Goal: Navigation & Orientation: Find specific page/section

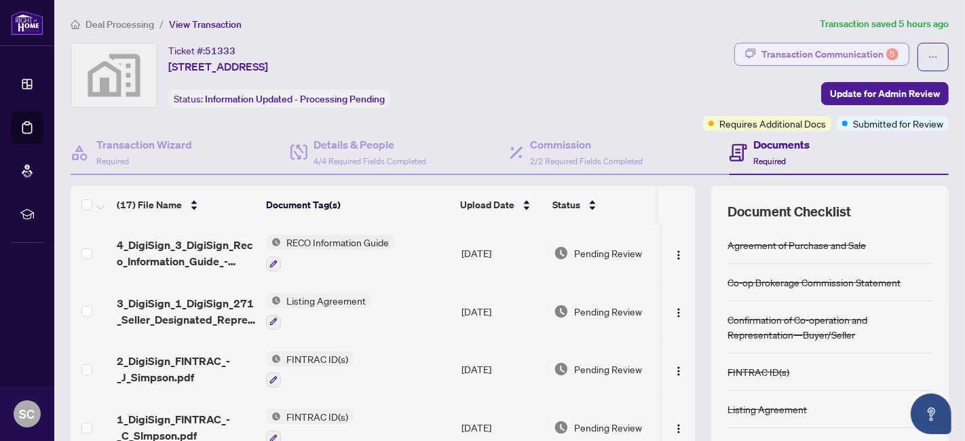
click at [829, 54] on div "Transaction Communication 5" at bounding box center [829, 54] width 137 height 22
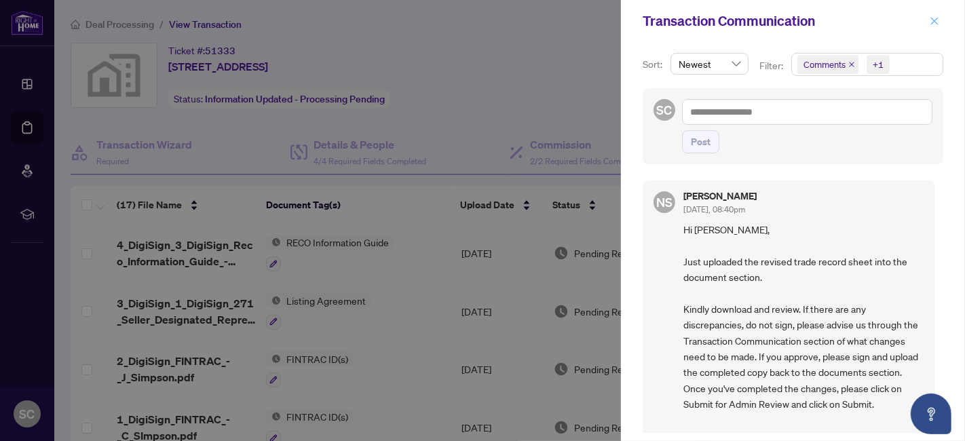
click at [930, 17] on icon "close" at bounding box center [933, 20] width 9 height 9
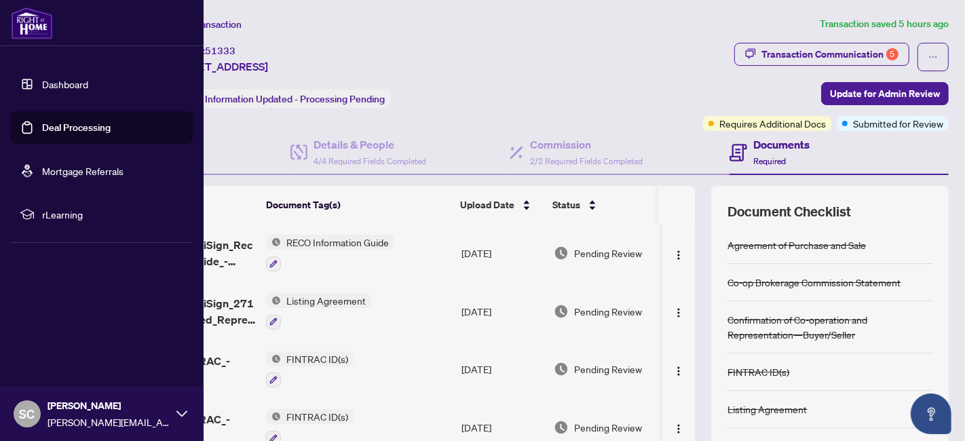
click at [42, 126] on link "Deal Processing" at bounding box center [76, 127] width 69 height 12
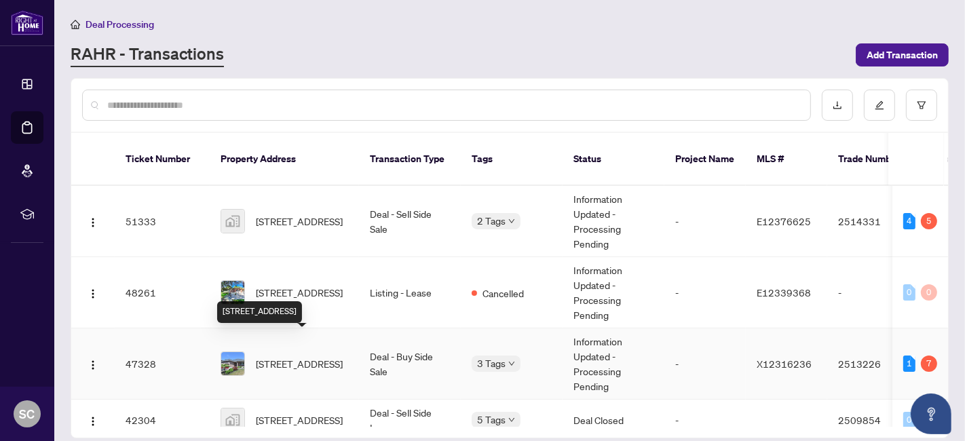
click at [268, 356] on span "[STREET_ADDRESS]" at bounding box center [299, 363] width 87 height 15
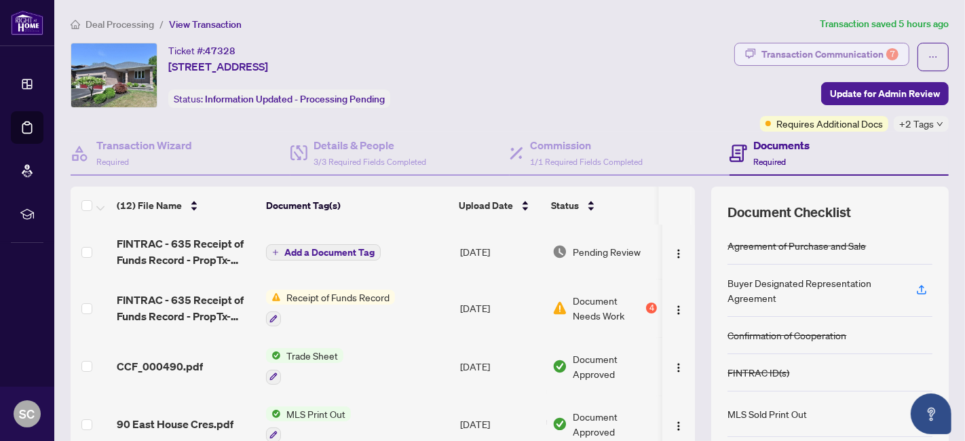
click at [802, 53] on div "Transaction Communication 7" at bounding box center [829, 54] width 137 height 22
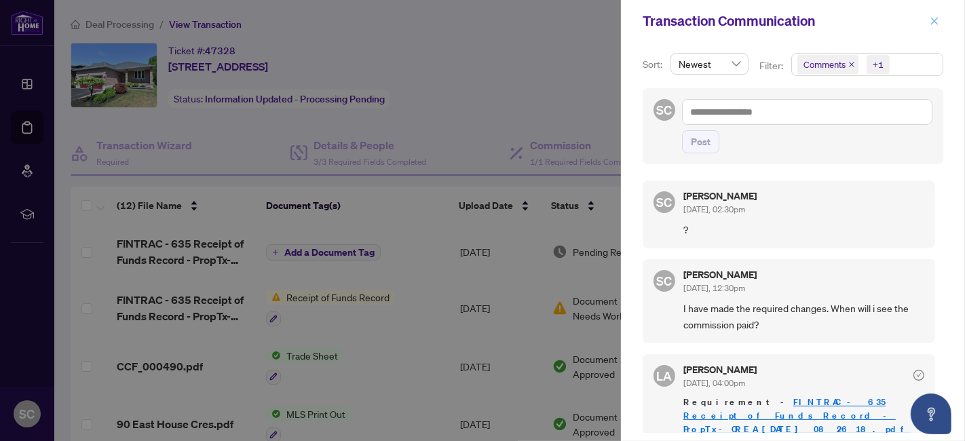
click at [930, 22] on icon "close" at bounding box center [933, 20] width 9 height 9
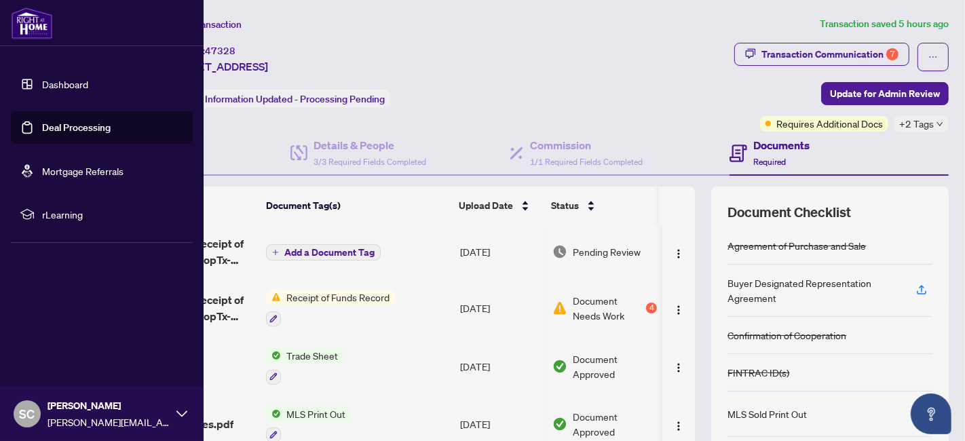
click at [50, 168] on link "Mortgage Referrals" at bounding box center [82, 171] width 81 height 12
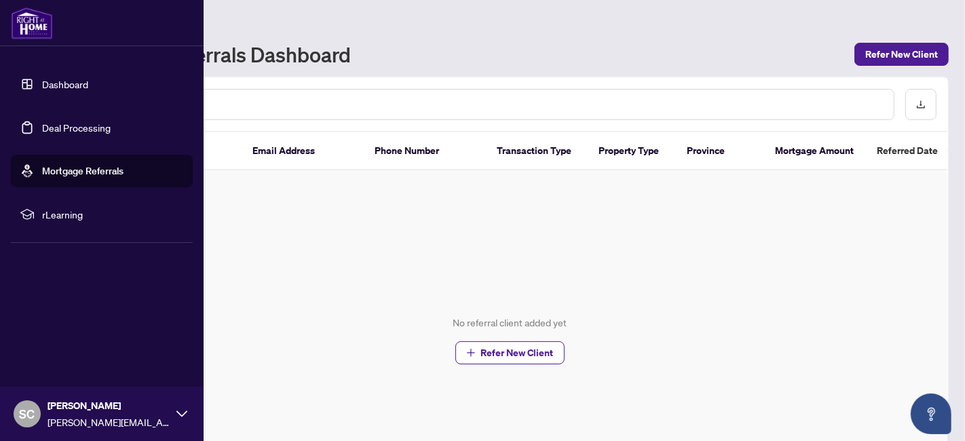
click at [56, 125] on link "Deal Processing" at bounding box center [76, 127] width 69 height 12
